Goal: Transaction & Acquisition: Purchase product/service

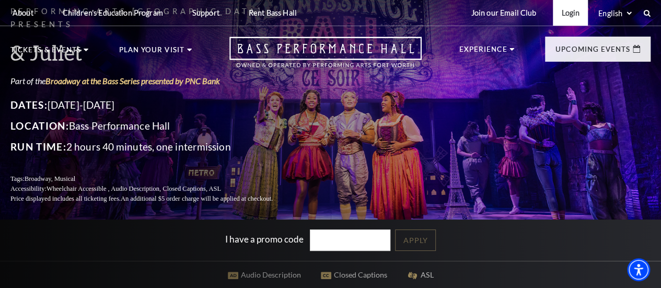
click at [568, 17] on link "Login" at bounding box center [570, 13] width 35 height 26
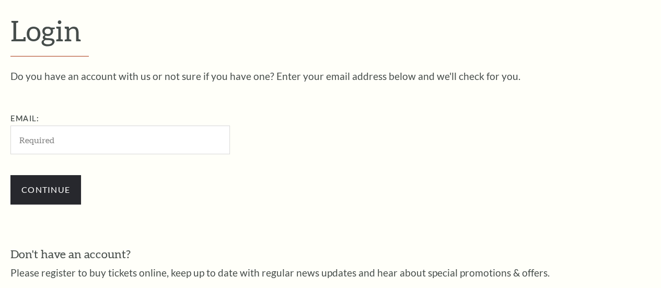
scroll to position [282, 0]
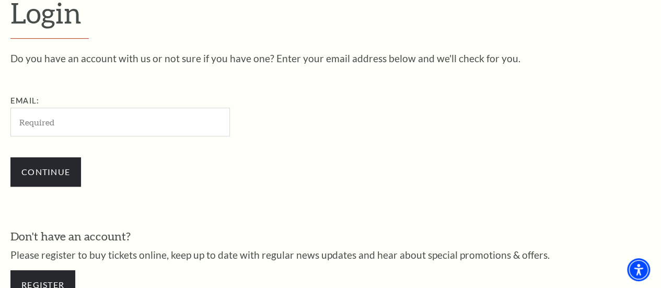
click at [34, 126] on input "Email:" at bounding box center [119, 122] width 219 height 29
type input "ta1997@att.net"
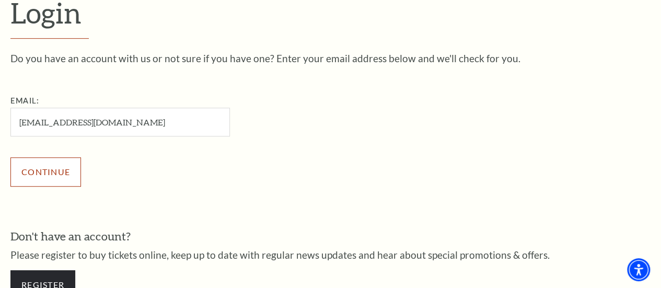
click at [49, 175] on input "Continue" at bounding box center [45, 171] width 71 height 29
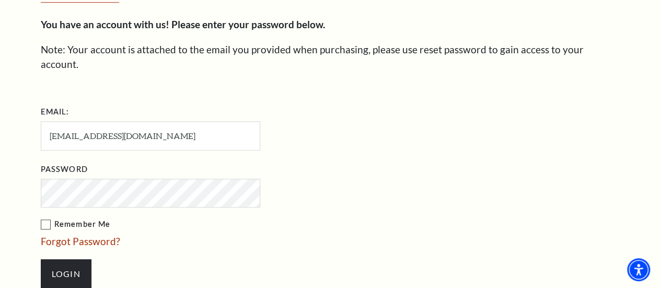
scroll to position [345, 0]
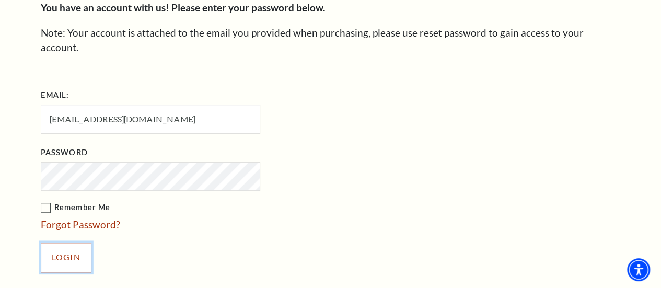
click at [70, 243] on input "Login" at bounding box center [66, 256] width 51 height 29
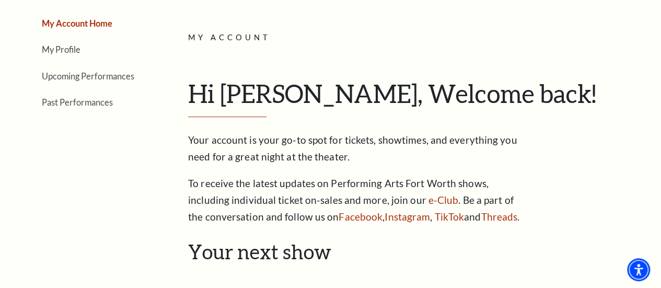
scroll to position [52, 0]
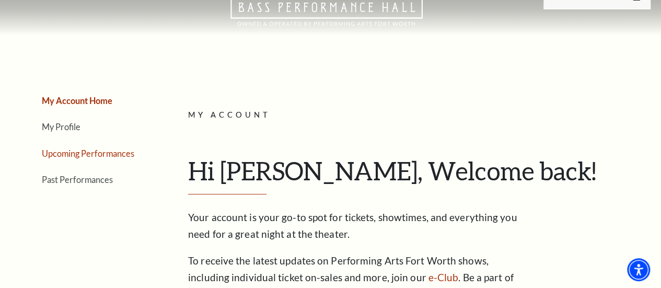
click at [80, 156] on link "Upcoming Performances" at bounding box center [88, 153] width 92 height 10
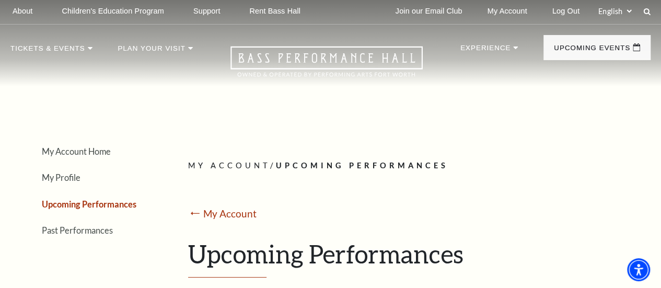
scroll to position [0, 0]
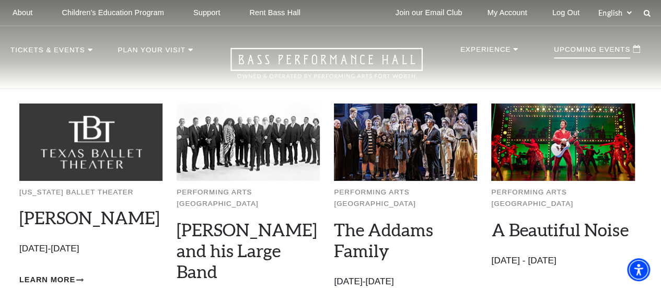
click at [587, 59] on p "Upcoming Events" at bounding box center [592, 52] width 76 height 13
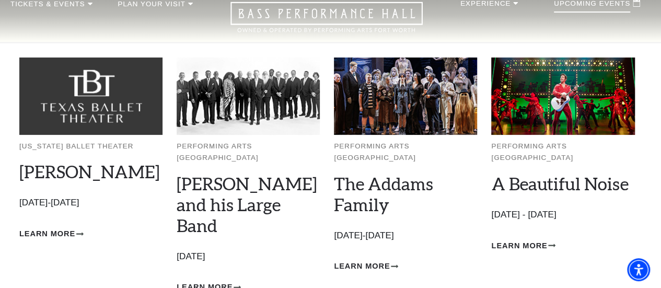
scroll to position [104, 0]
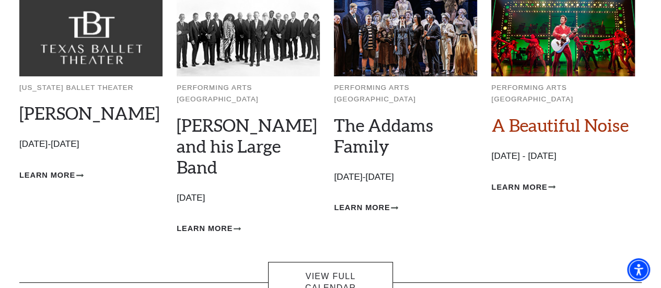
click at [545, 115] on link "A Beautiful Noise" at bounding box center [559, 124] width 137 height 21
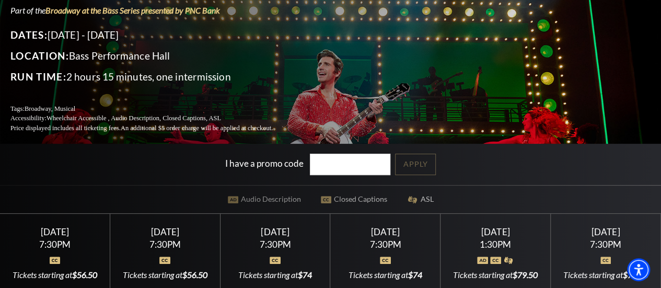
scroll to position [157, 0]
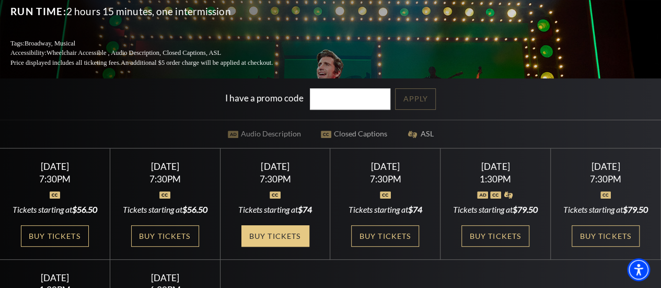
click at [271, 225] on link "Buy Tickets" at bounding box center [275, 235] width 68 height 21
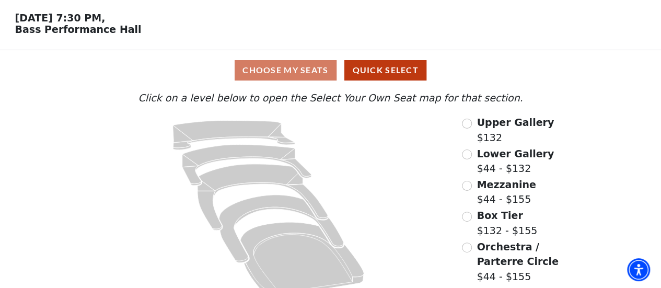
scroll to position [53, 0]
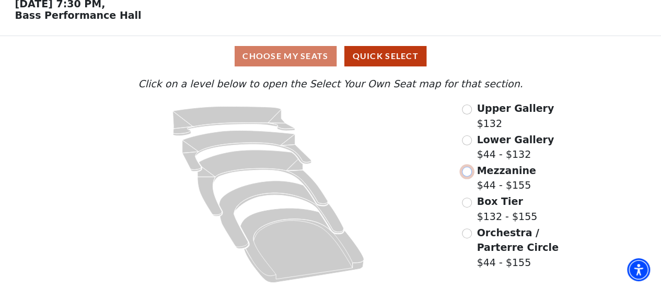
click at [465, 172] on input "Mezzanine$44 - $155\a" at bounding box center [467, 172] width 10 height 10
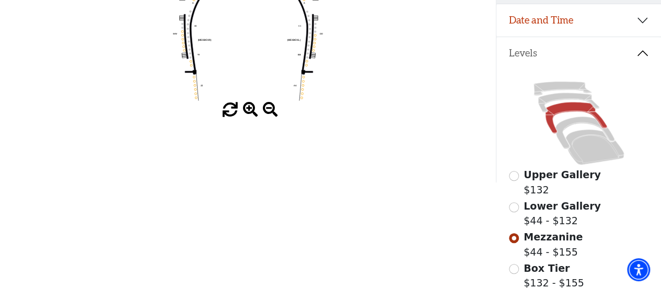
scroll to position [193, 0]
click at [516, 203] on input "Lower Gallery$44 - $132\a" at bounding box center [514, 207] width 10 height 10
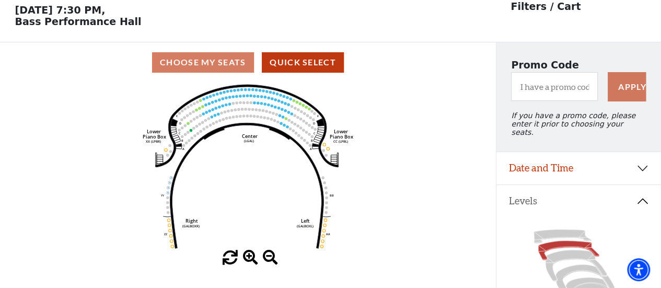
scroll to position [48, 0]
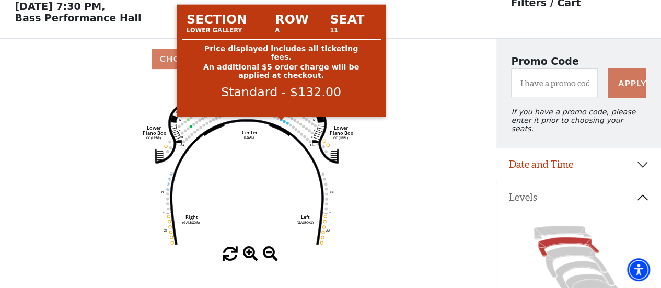
click at [281, 121] on circle at bounding box center [281, 119] width 3 height 3
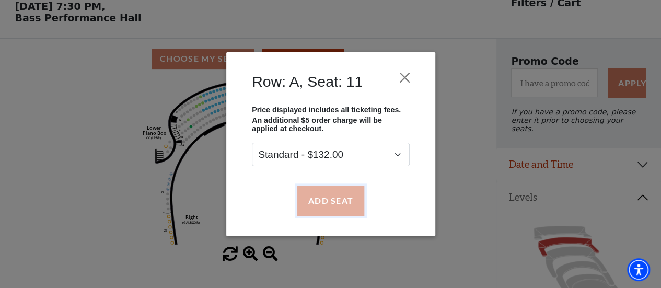
click at [340, 197] on button "Add Seat" at bounding box center [330, 200] width 67 height 29
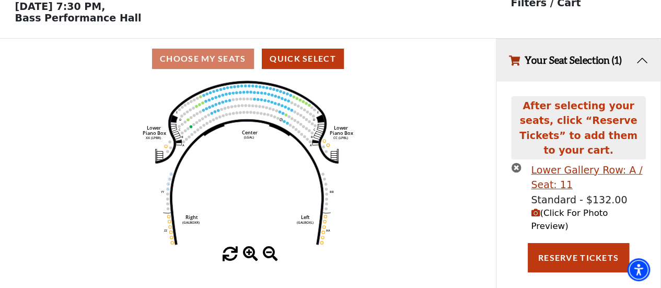
scroll to position [7, 0]
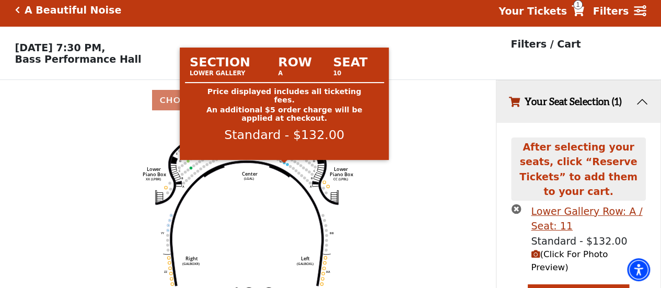
click at [284, 164] on circle at bounding box center [284, 162] width 3 height 3
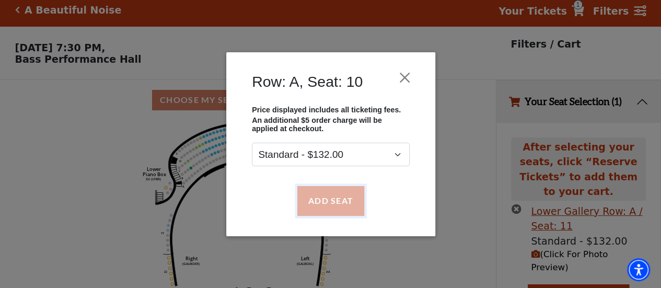
click at [332, 203] on button "Add Seat" at bounding box center [330, 200] width 67 height 29
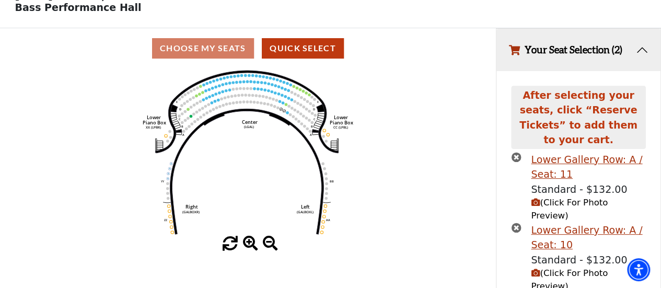
scroll to position [64, 0]
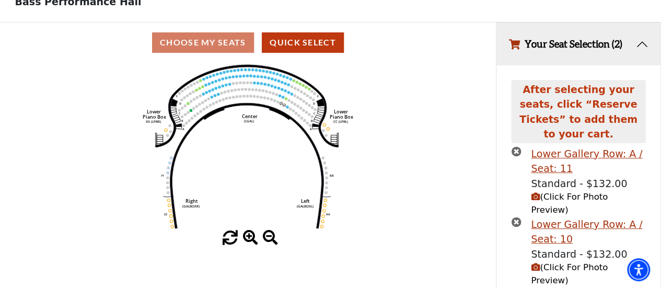
click at [533, 192] on icon "(Click For Photo Preview)" at bounding box center [535, 196] width 9 height 9
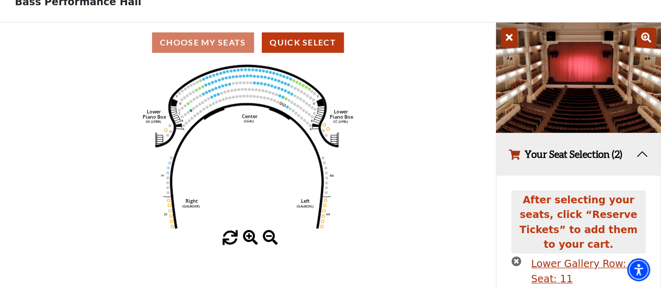
click at [640, 157] on button "Your Seat Selection (2)" at bounding box center [578, 154] width 164 height 42
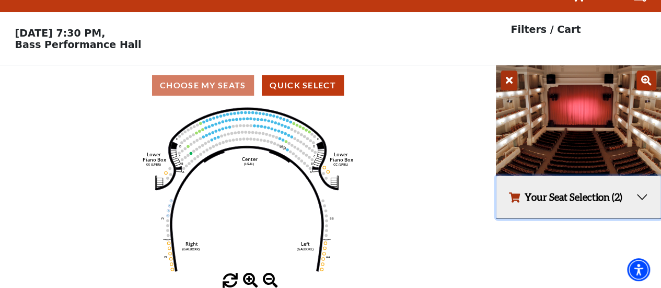
scroll to position [24, 0]
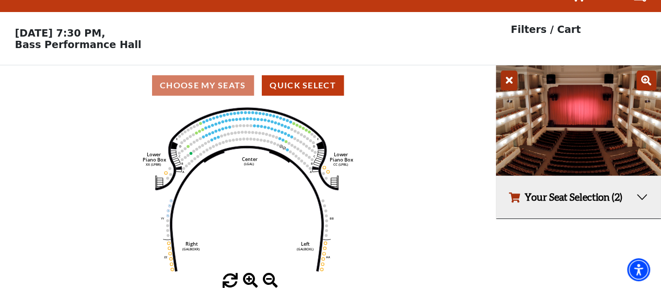
click at [510, 80] on icon at bounding box center [509, 81] width 17 height 20
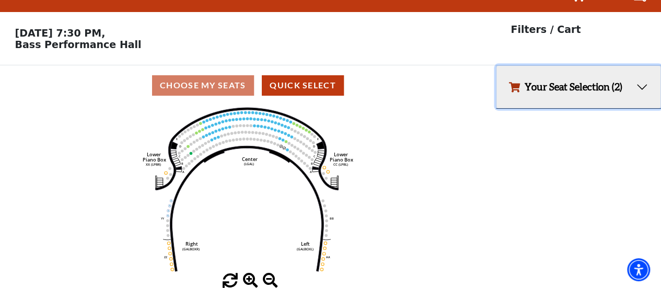
click at [638, 84] on button "Your Seat Selection (2)" at bounding box center [578, 87] width 164 height 42
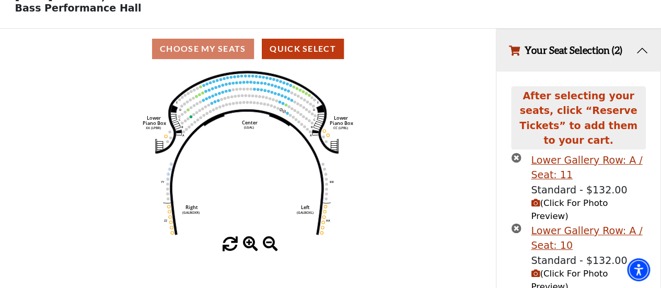
scroll to position [90, 0]
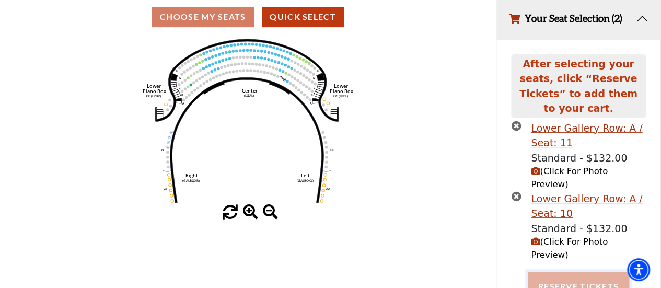
click at [583, 272] on button "Reserve Tickets" at bounding box center [578, 286] width 101 height 29
click at [551, 272] on button "Reserve Tickets" at bounding box center [578, 286] width 101 height 29
click at [218, 21] on div "Choose My Seats Quick Select" at bounding box center [248, 17] width 496 height 20
click at [587, 272] on button "Reserve Tickets" at bounding box center [578, 286] width 101 height 29
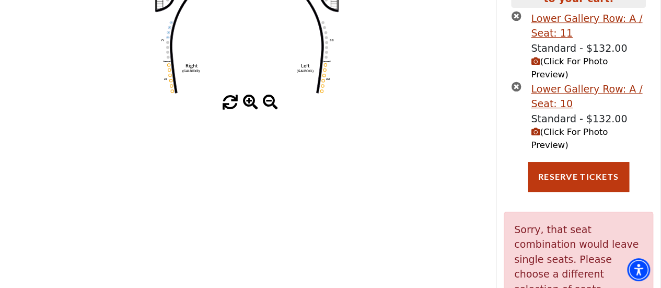
scroll to position [43, 0]
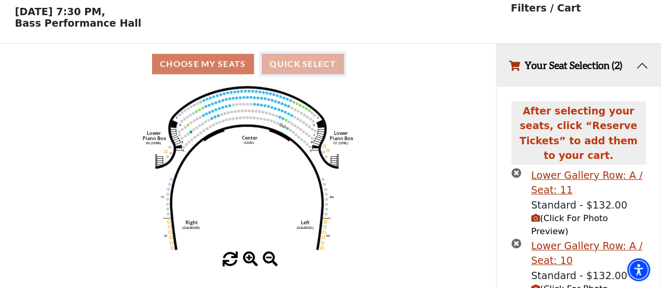
click at [278, 64] on button "Quick Select" at bounding box center [303, 64] width 82 height 20
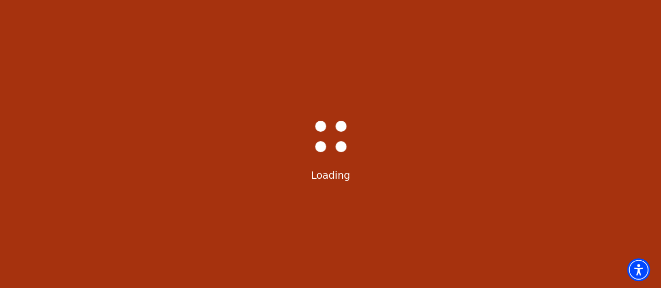
scroll to position [0, 0]
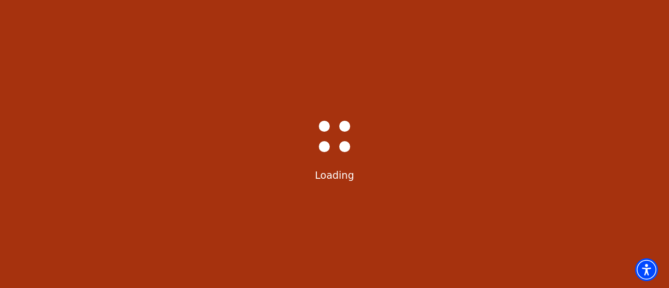
select select "6222"
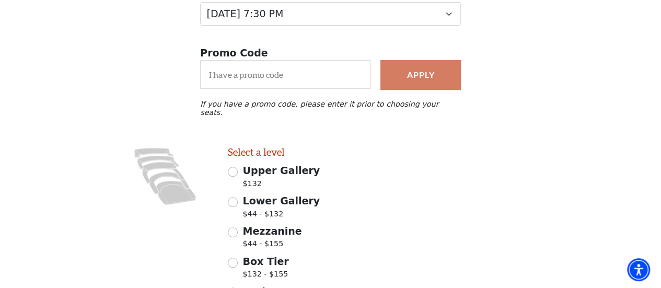
scroll to position [260, 0]
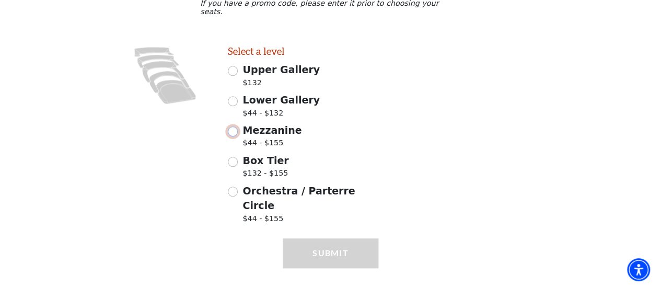
click at [233, 126] on input "Mezzanine $44 - $155" at bounding box center [233, 131] width 10 height 10
radio input "true"
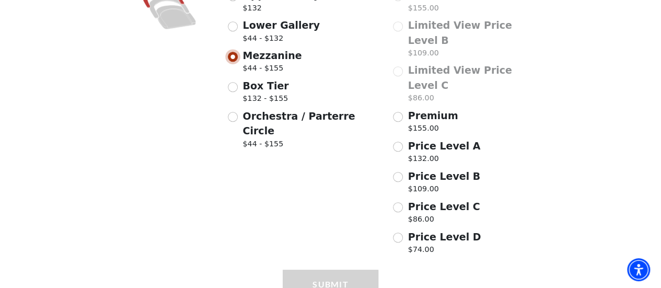
scroll to position [351, 0]
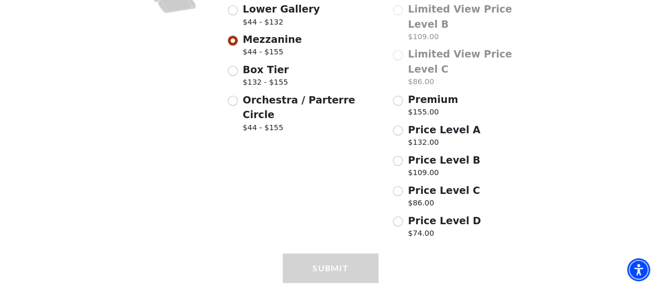
click at [331, 253] on div "Submit" at bounding box center [330, 282] width 95 height 59
click at [399, 156] on input "Price Level B $109.00" at bounding box center [398, 161] width 10 height 10
radio input "true"
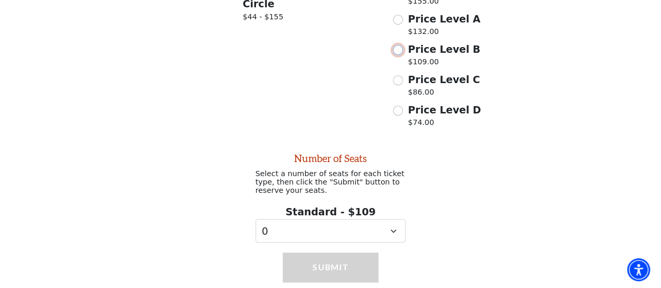
scroll to position [464, 0]
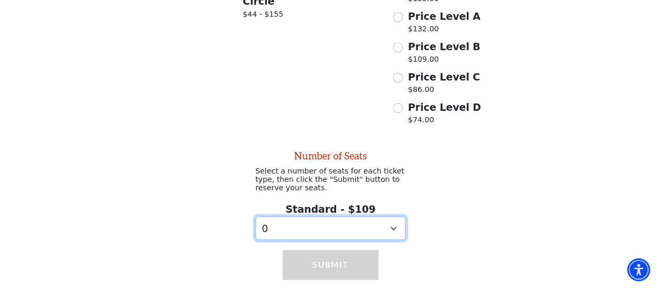
click at [391, 216] on select "0 1 2 3 4 5 6 7 8 9" at bounding box center [330, 228] width 150 height 24
select select "2"
click at [255, 216] on select "0 1 2 3 4 5 6 7 8 9" at bounding box center [330, 228] width 150 height 24
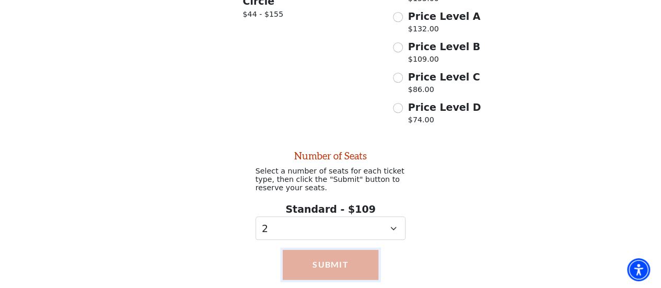
click at [330, 250] on button "Submit" at bounding box center [330, 264] width 95 height 29
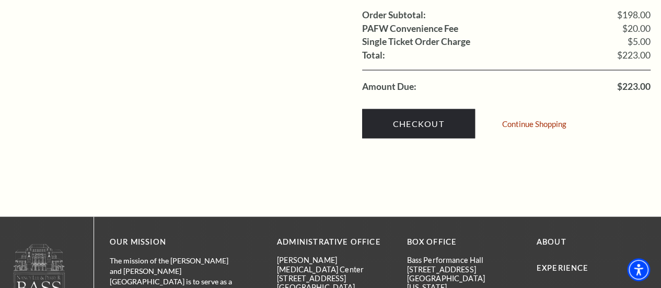
scroll to position [1097, 0]
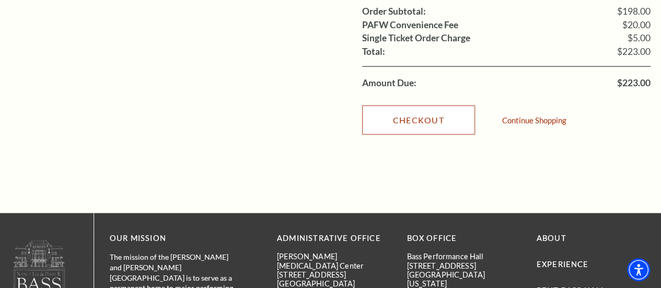
click at [417, 106] on link "Checkout" at bounding box center [418, 120] width 113 height 29
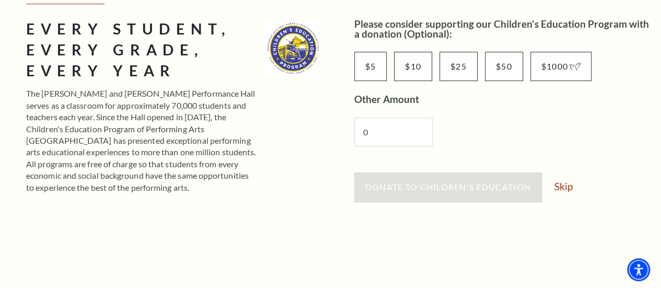
scroll to position [209, 0]
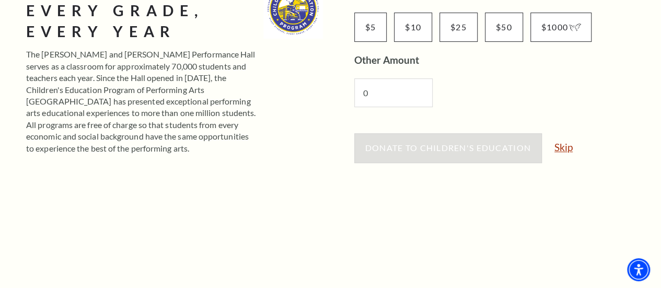
click at [565, 147] on link "Skip" at bounding box center [563, 147] width 18 height 10
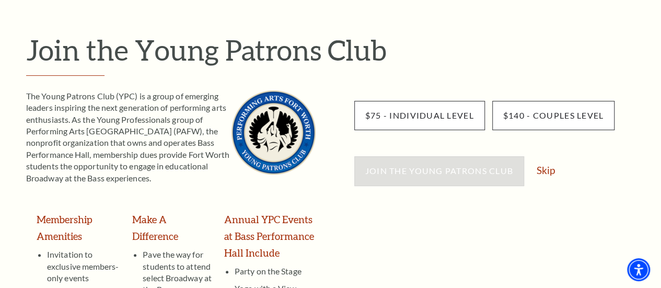
scroll to position [157, 0]
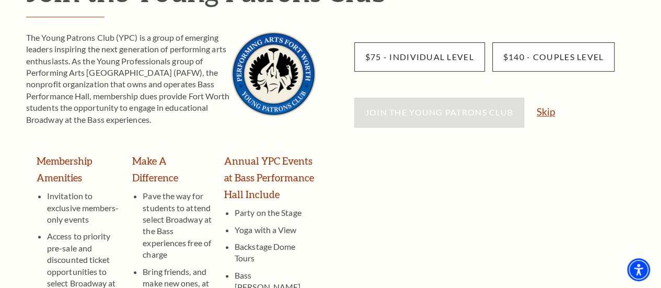
click at [546, 111] on link "Skip" at bounding box center [546, 112] width 18 height 10
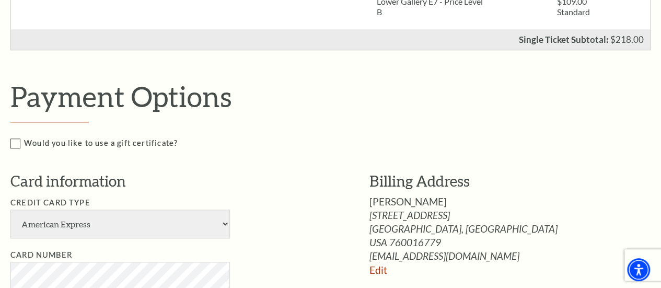
scroll to position [470, 0]
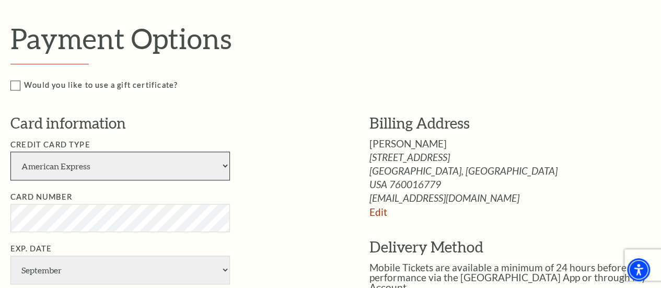
click at [224, 164] on select "American Express Visa Master Card Discover" at bounding box center [119, 166] width 219 height 29
select select "24"
click at [10, 152] on select "American Express Visa Master Card Discover" at bounding box center [119, 166] width 219 height 29
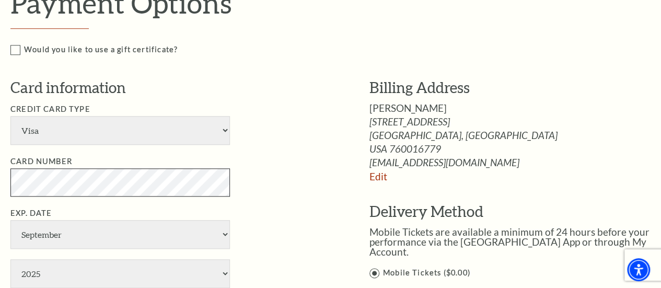
scroll to position [522, 0]
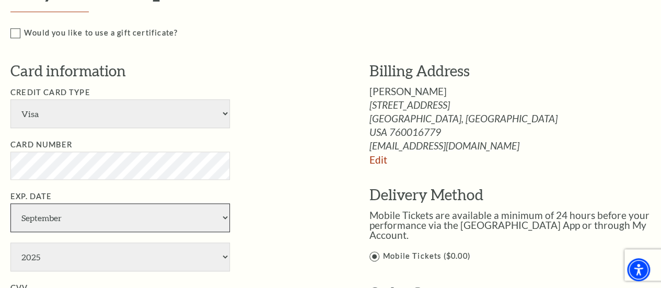
click at [225, 214] on select "January February March April May June July August September October November De…" at bounding box center [119, 217] width 219 height 29
select select "2"
click at [10, 203] on select "January February March April May June July August September October November De…" at bounding box center [119, 217] width 219 height 29
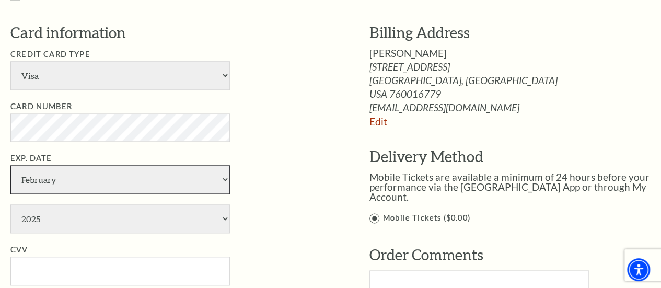
scroll to position [627, 0]
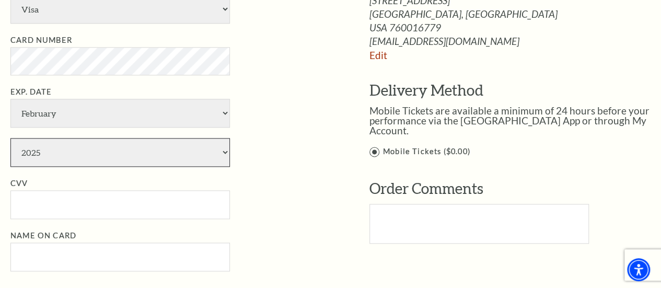
click at [223, 151] on select "2025 2026 2027 2028 2029 2030 2031 2032 2033 2034" at bounding box center [119, 152] width 219 height 29
select select "2027"
click at [10, 138] on select "2025 2026 2027 2028 2029 2030 2031 2032 2033 2034" at bounding box center [119, 152] width 219 height 29
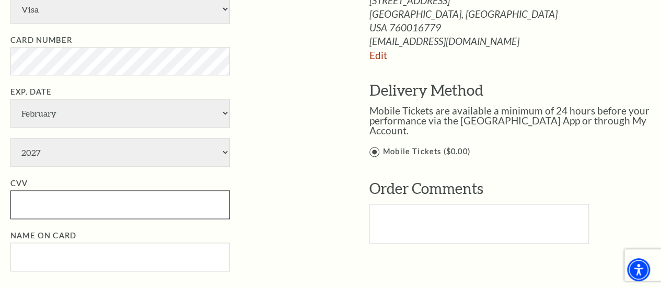
click at [42, 200] on input "CVV" at bounding box center [119, 204] width 219 height 29
type input "594"
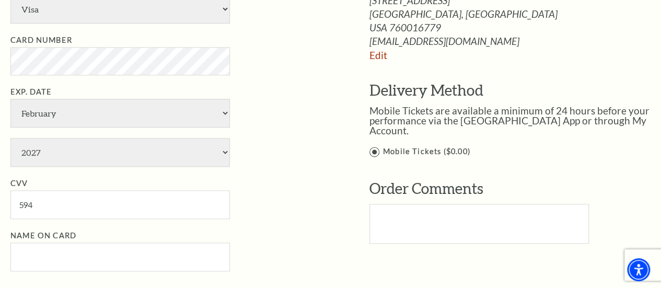
click at [308, 221] on ul "Credit Card Type American Express Visa Master Card Discover Card Number Exp. Da…" at bounding box center [174, 126] width 328 height 289
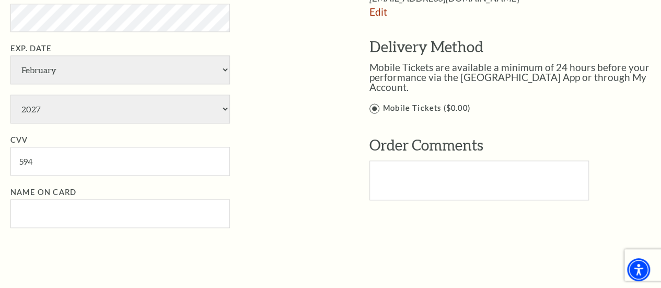
scroll to position [731, 0]
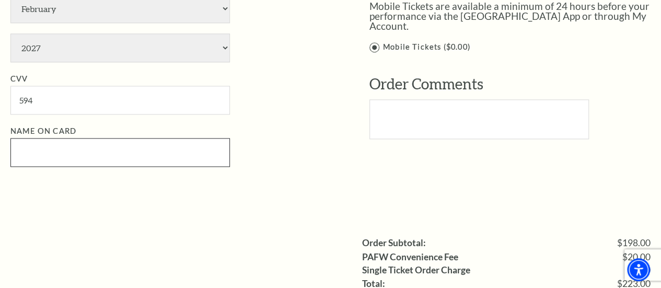
click at [33, 148] on input "Name on Card" at bounding box center [119, 152] width 219 height 29
type input "Theresa Armistead"
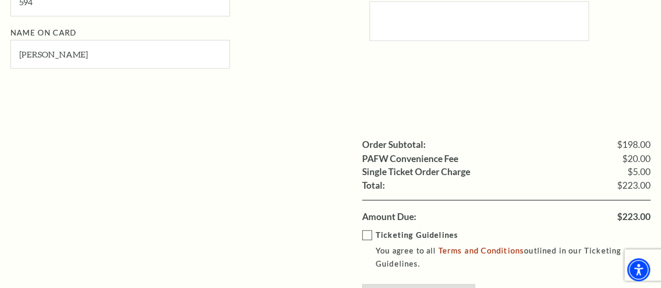
scroll to position [888, 0]
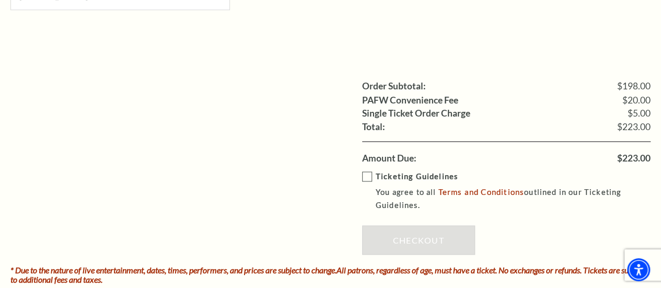
click at [367, 171] on label "Ticketing Guidelines You agree to all Terms and Conditions outlined in our Tick…" at bounding box center [514, 191] width 304 height 42
click at [0, 0] on input "Ticketing Guidelines You agree to all Terms and Conditions outlined in our Tick…" at bounding box center [0, 0] width 0 height 0
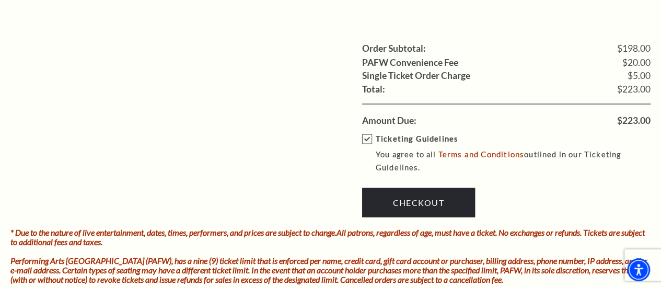
scroll to position [940, 0]
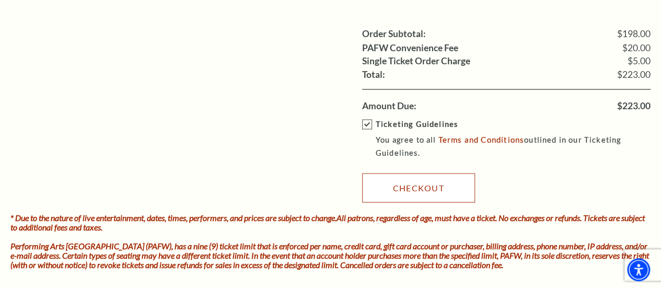
click at [426, 184] on link "Checkout" at bounding box center [418, 187] width 113 height 29
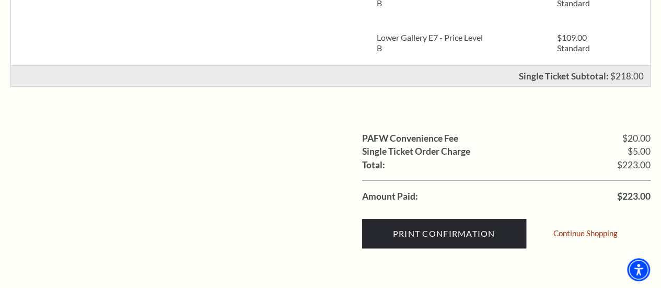
scroll to position [366, 0]
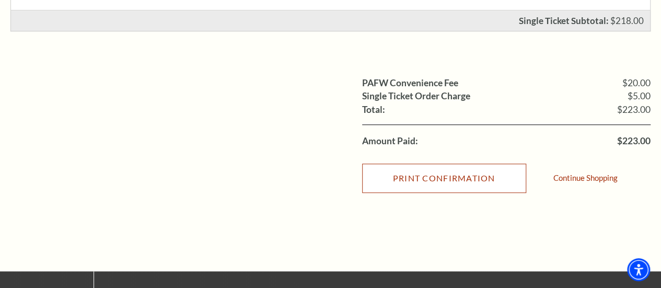
click at [455, 181] on input "Print Confirmation" at bounding box center [444, 178] width 164 height 29
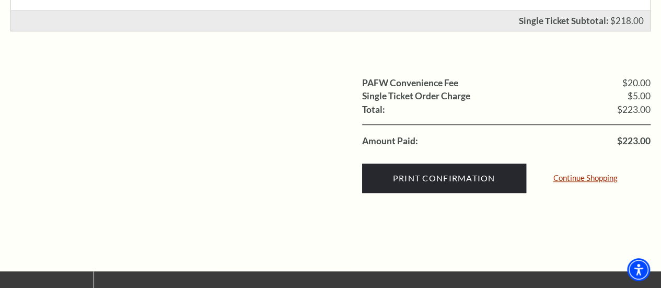
click at [576, 175] on link "Continue Shopping" at bounding box center [585, 178] width 64 height 8
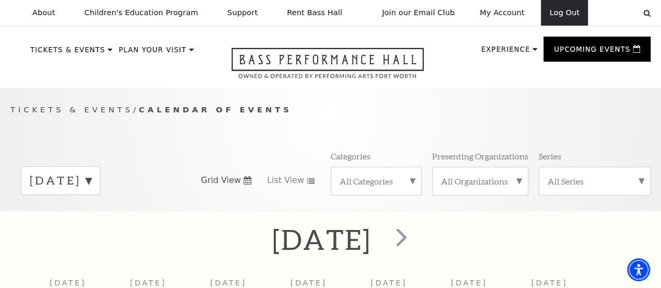
click at [565, 12] on link "Log Out" at bounding box center [564, 13] width 47 height 26
